Goal: Task Accomplishment & Management: Manage account settings

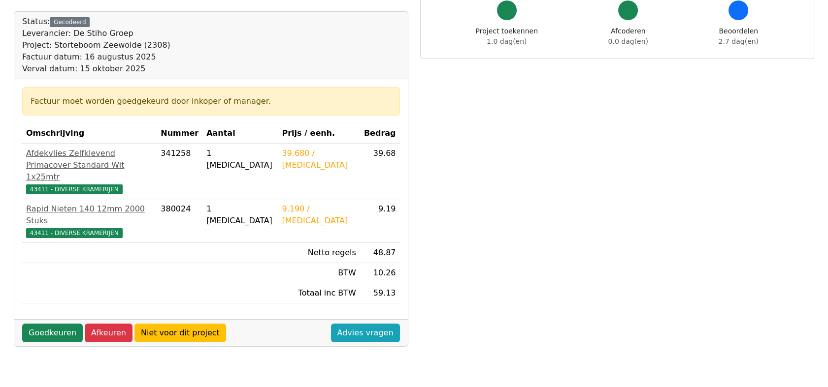
scroll to position [109, 0]
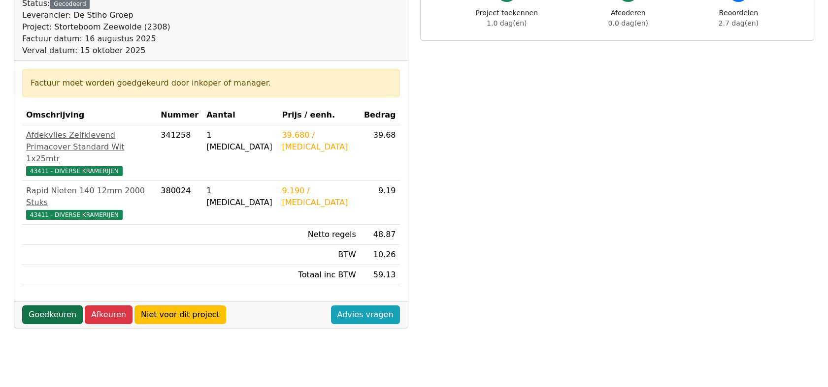
click at [38, 306] on link "Goedkeuren" at bounding box center [52, 315] width 61 height 19
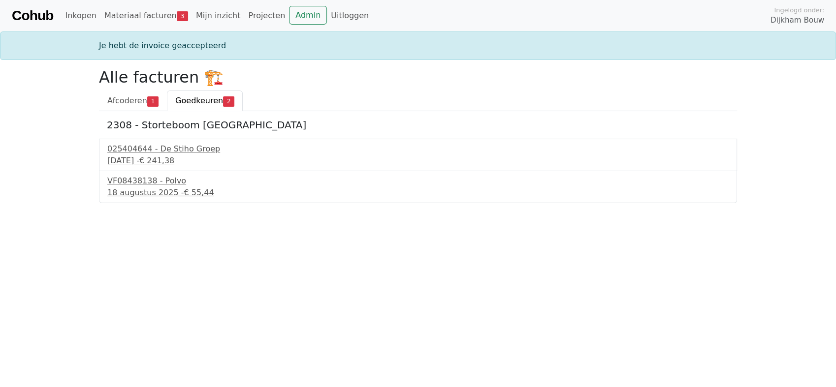
click at [191, 103] on span "Goedkeuren" at bounding box center [199, 100] width 48 height 9
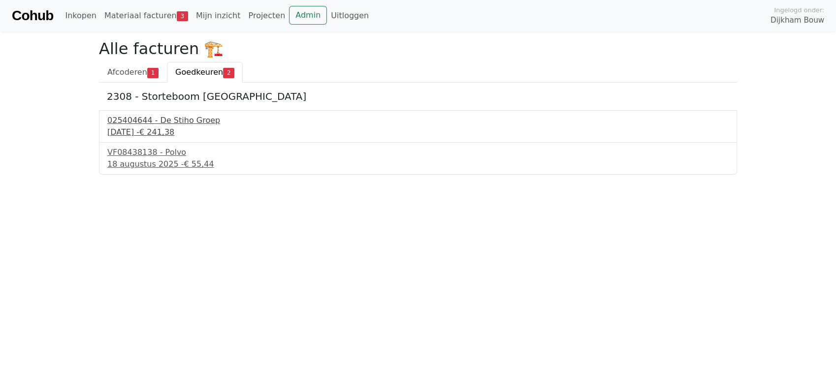
click at [151, 118] on div "025404644 - De Stiho Groep" at bounding box center [417, 121] width 621 height 12
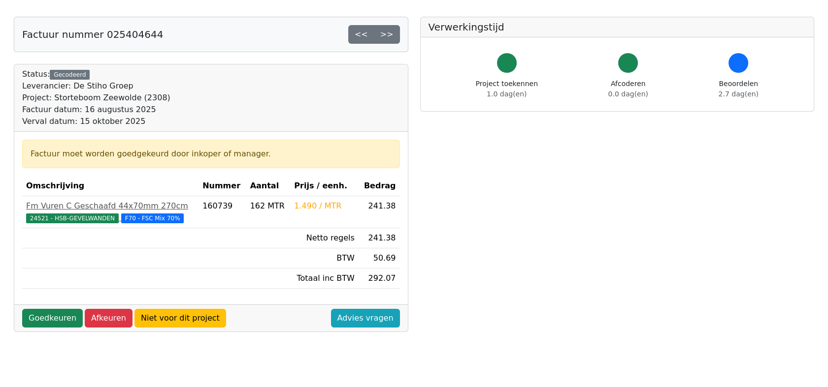
scroll to position [55, 0]
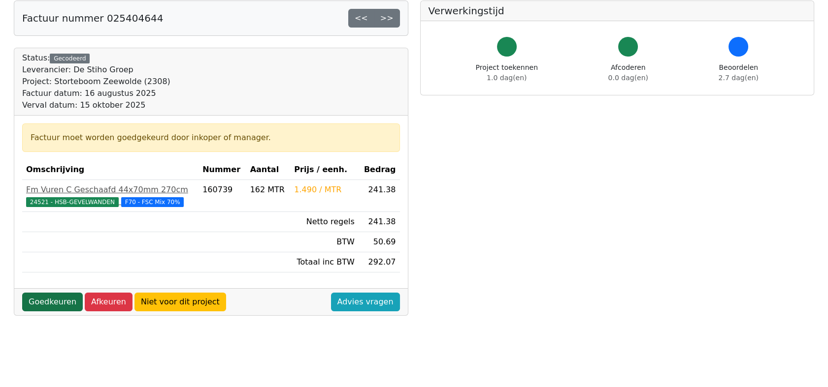
click at [41, 301] on link "Goedkeuren" at bounding box center [52, 302] width 61 height 19
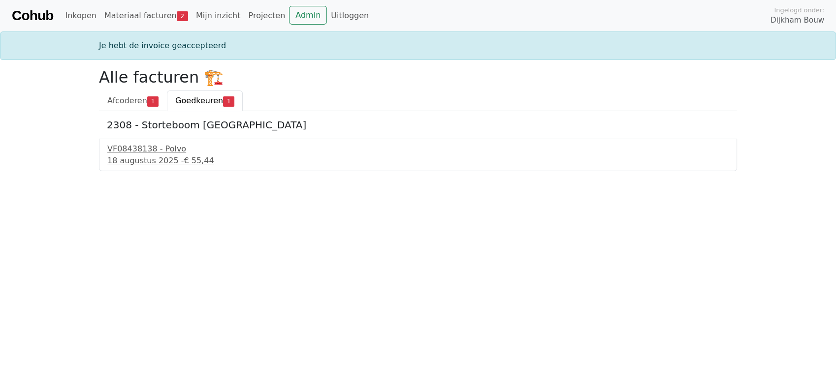
click at [191, 97] on span "Goedkeuren" at bounding box center [199, 100] width 48 height 9
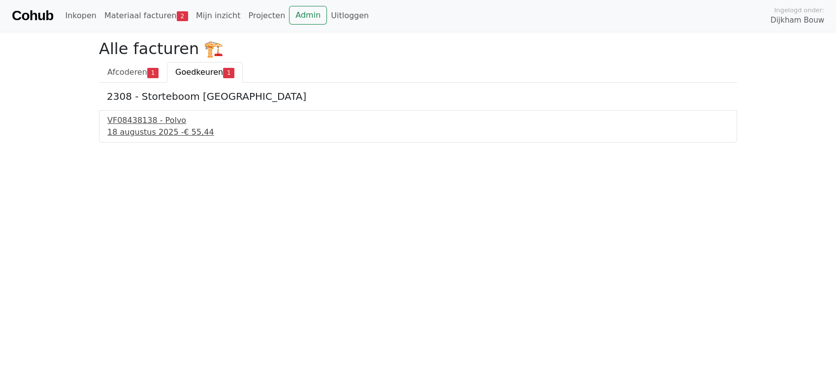
click at [159, 120] on div "VF08438138 - Polvo" at bounding box center [417, 121] width 621 height 12
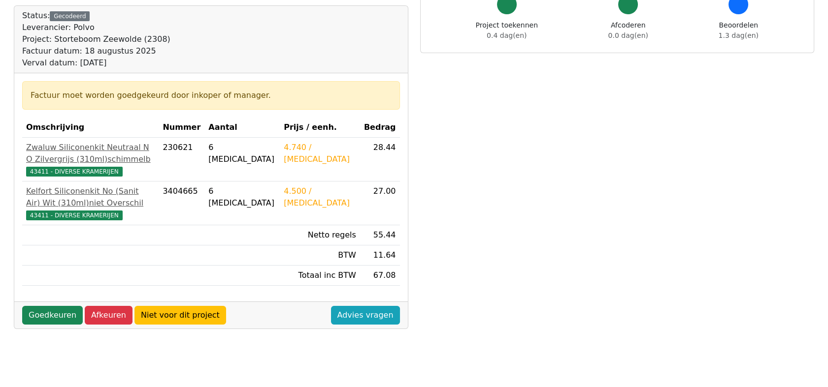
scroll to position [164, 0]
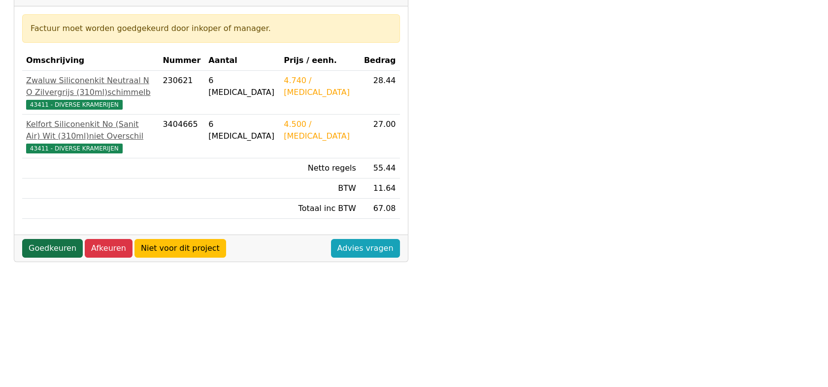
click at [46, 251] on link "Goedkeuren" at bounding box center [52, 248] width 61 height 19
